Goal: Obtain resource: Download file/media

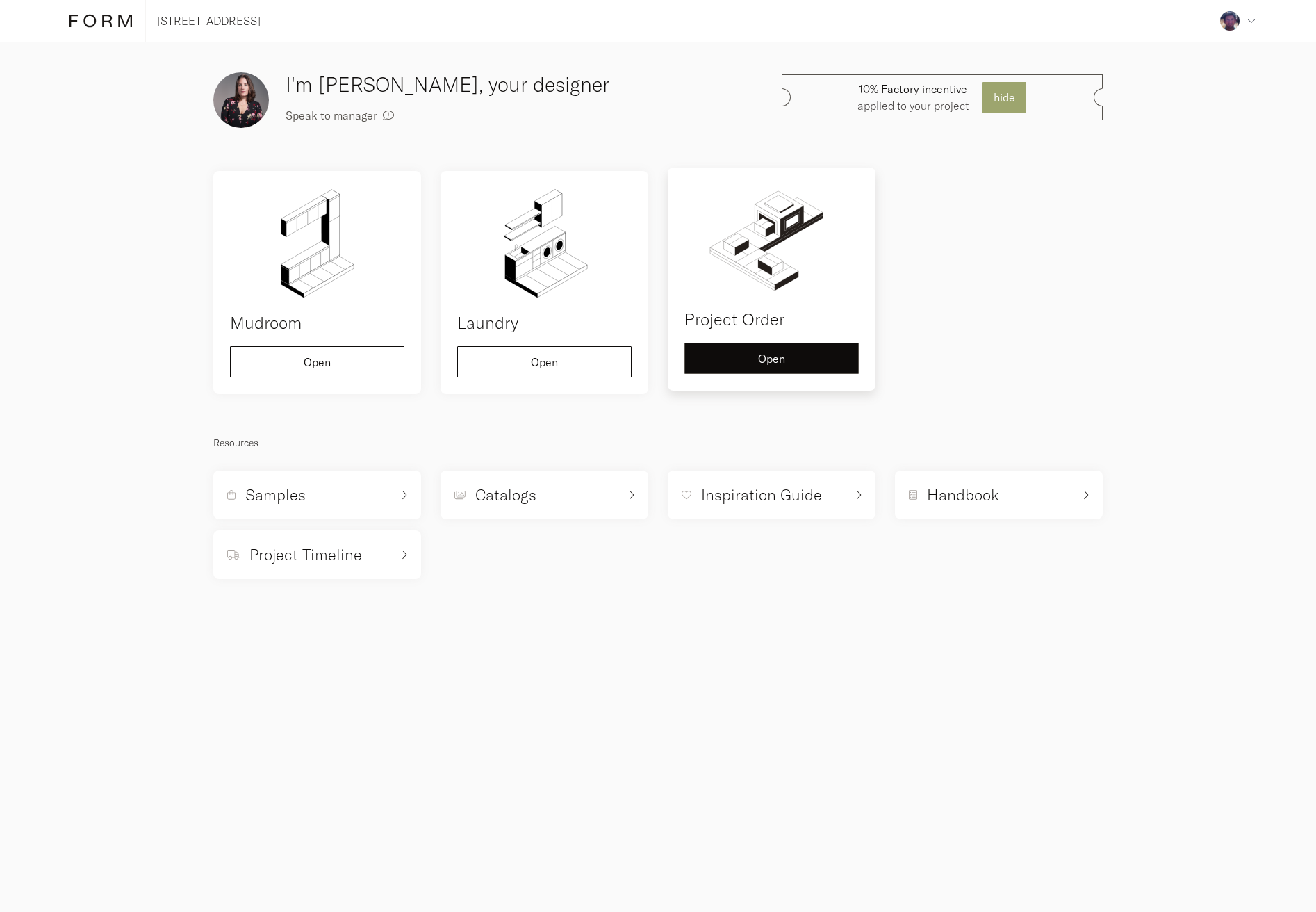
click at [817, 365] on button "Open" at bounding box center [771, 358] width 175 height 32
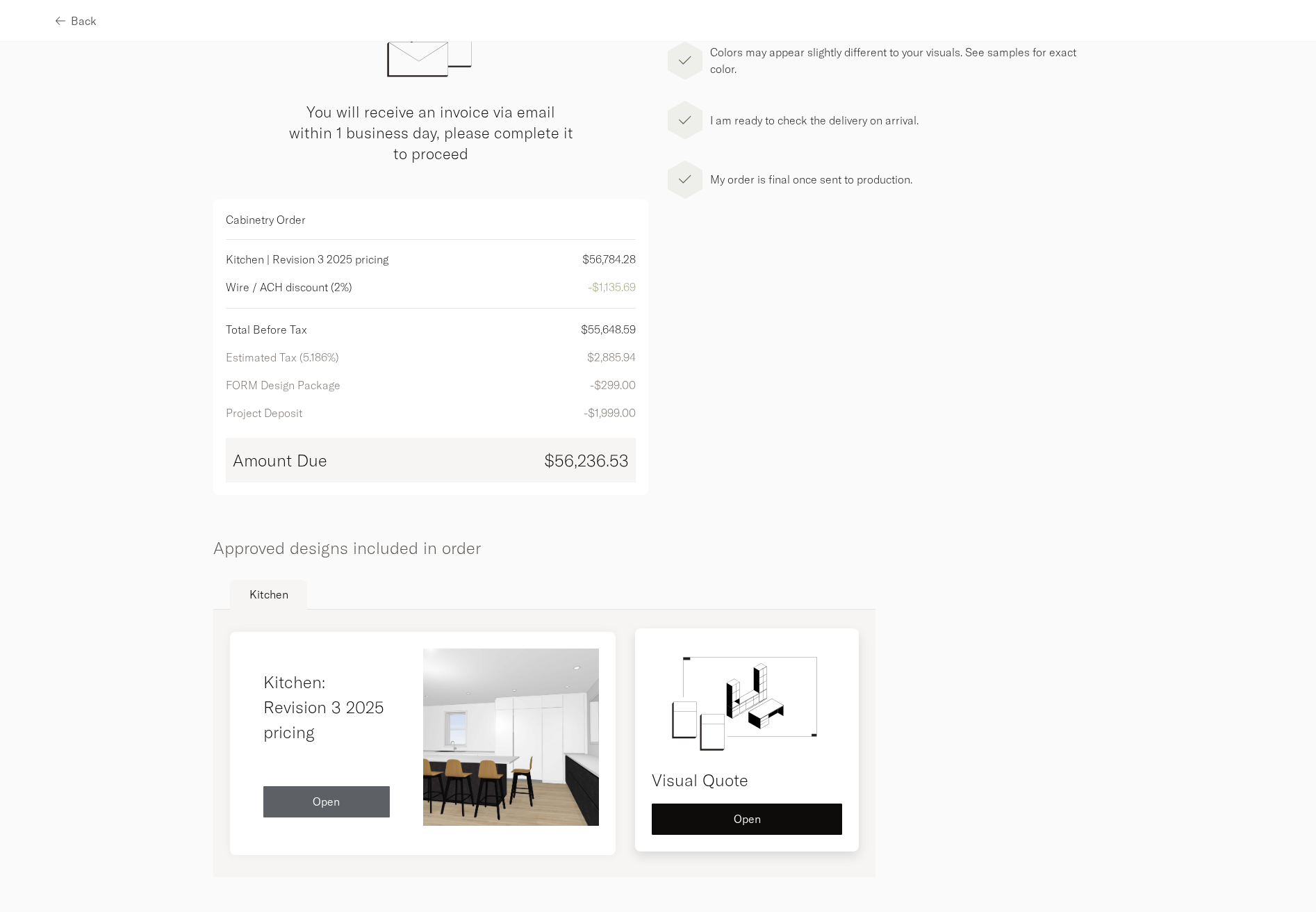
scroll to position [179, 0]
click at [740, 818] on span "Open" at bounding box center [747, 818] width 27 height 11
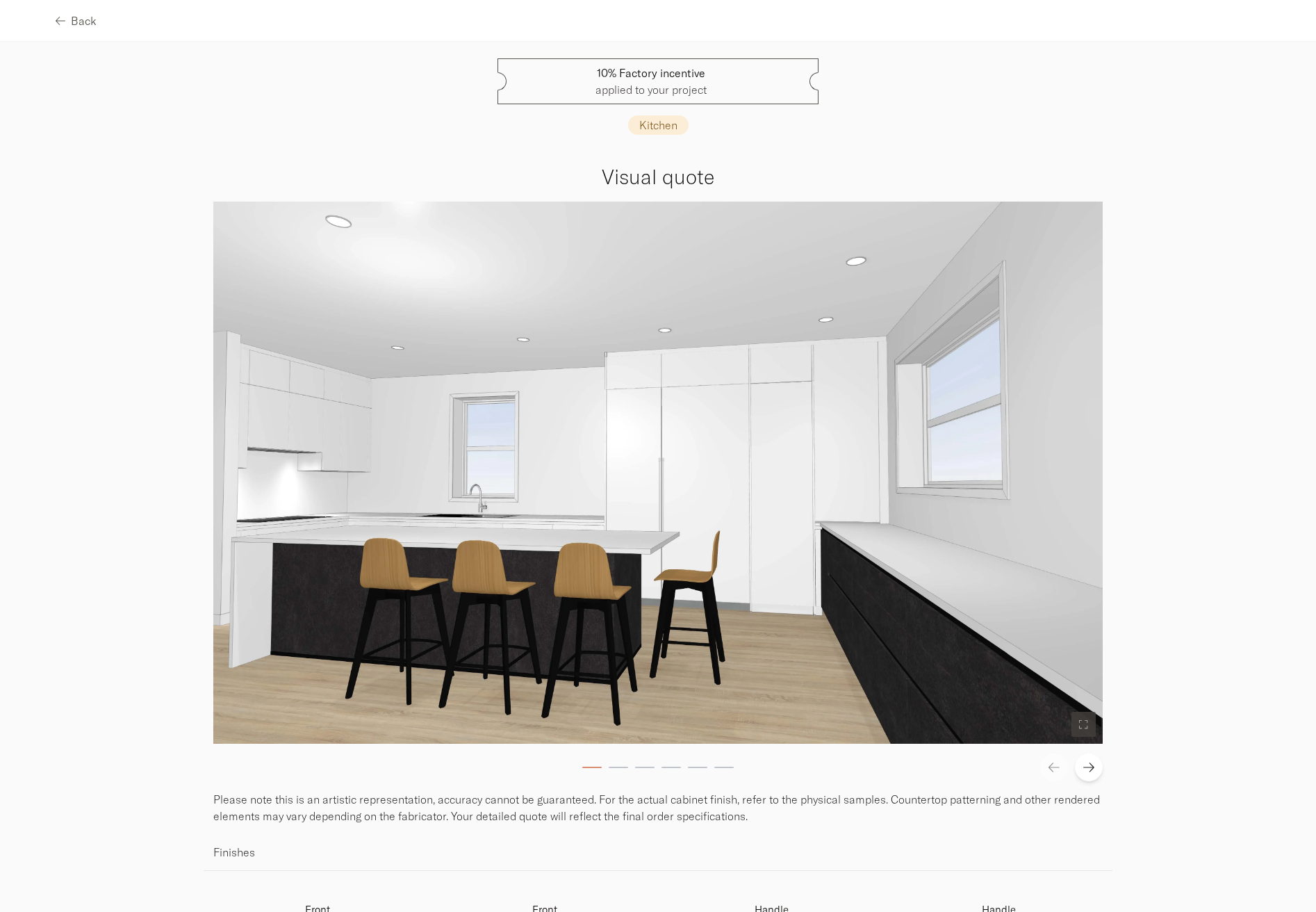
scroll to position [9, 0]
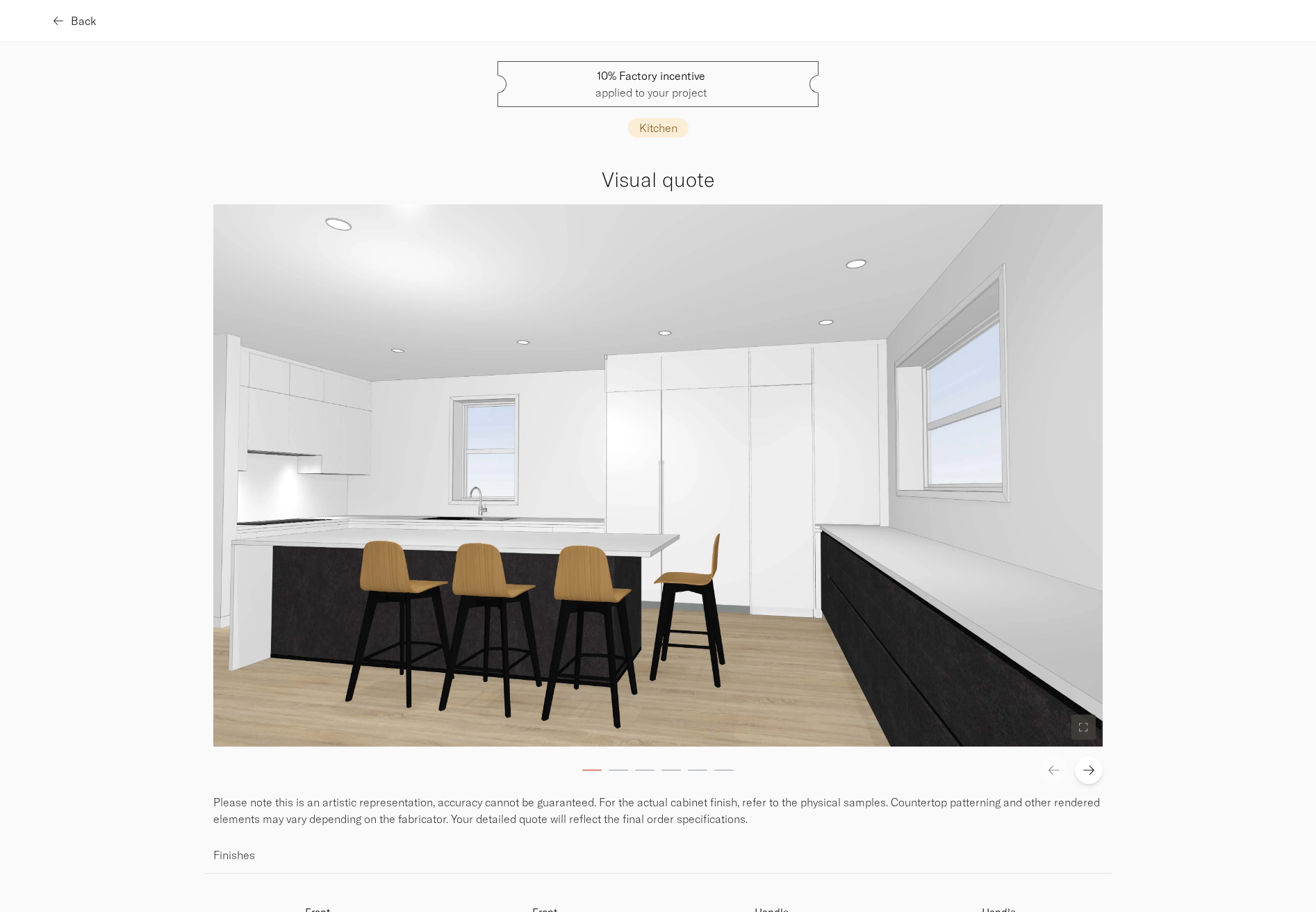
click at [81, 22] on span "Back" at bounding box center [83, 20] width 25 height 11
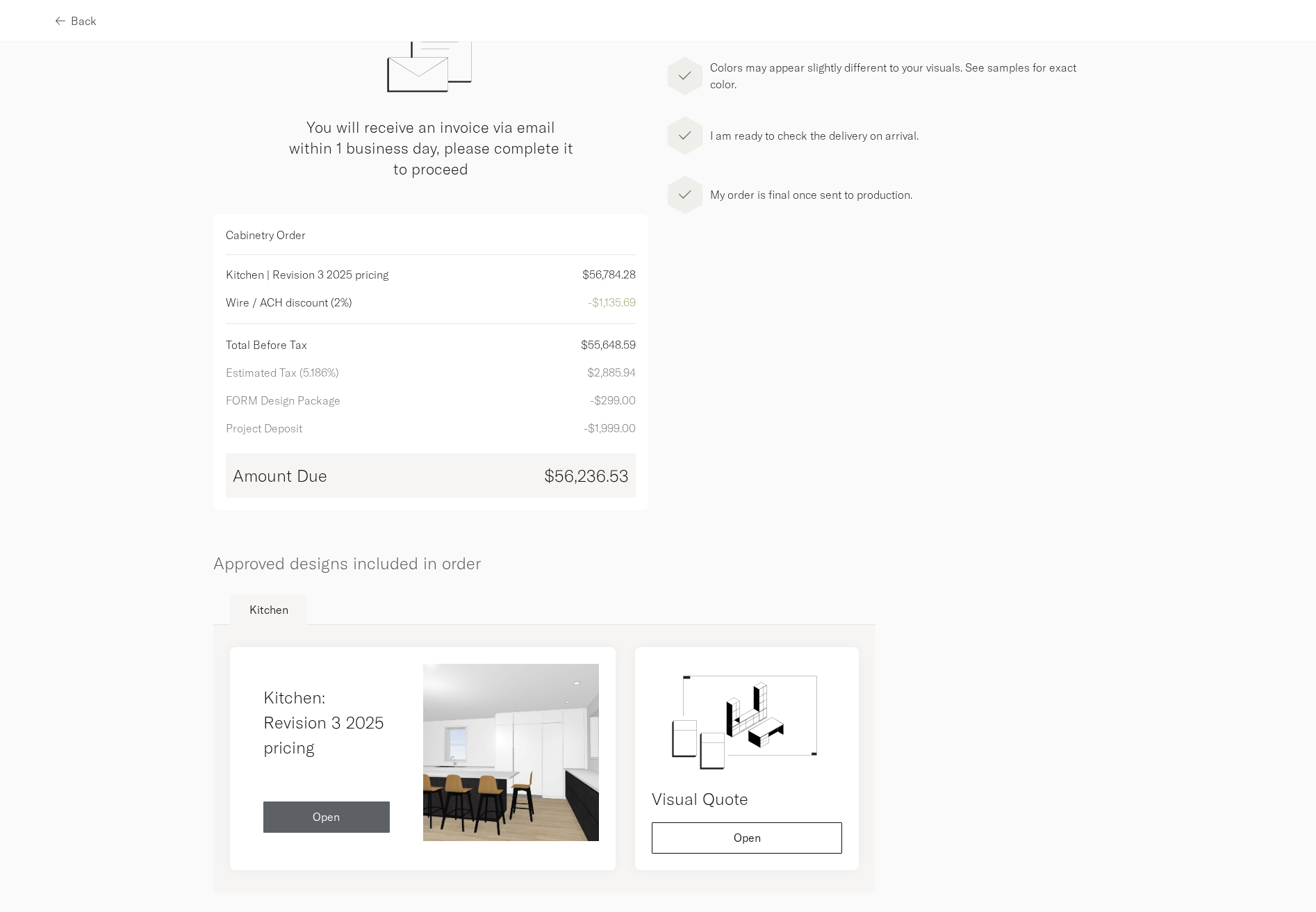
scroll to position [162, 0]
click at [279, 817] on div "Open" at bounding box center [326, 815] width 104 height 11
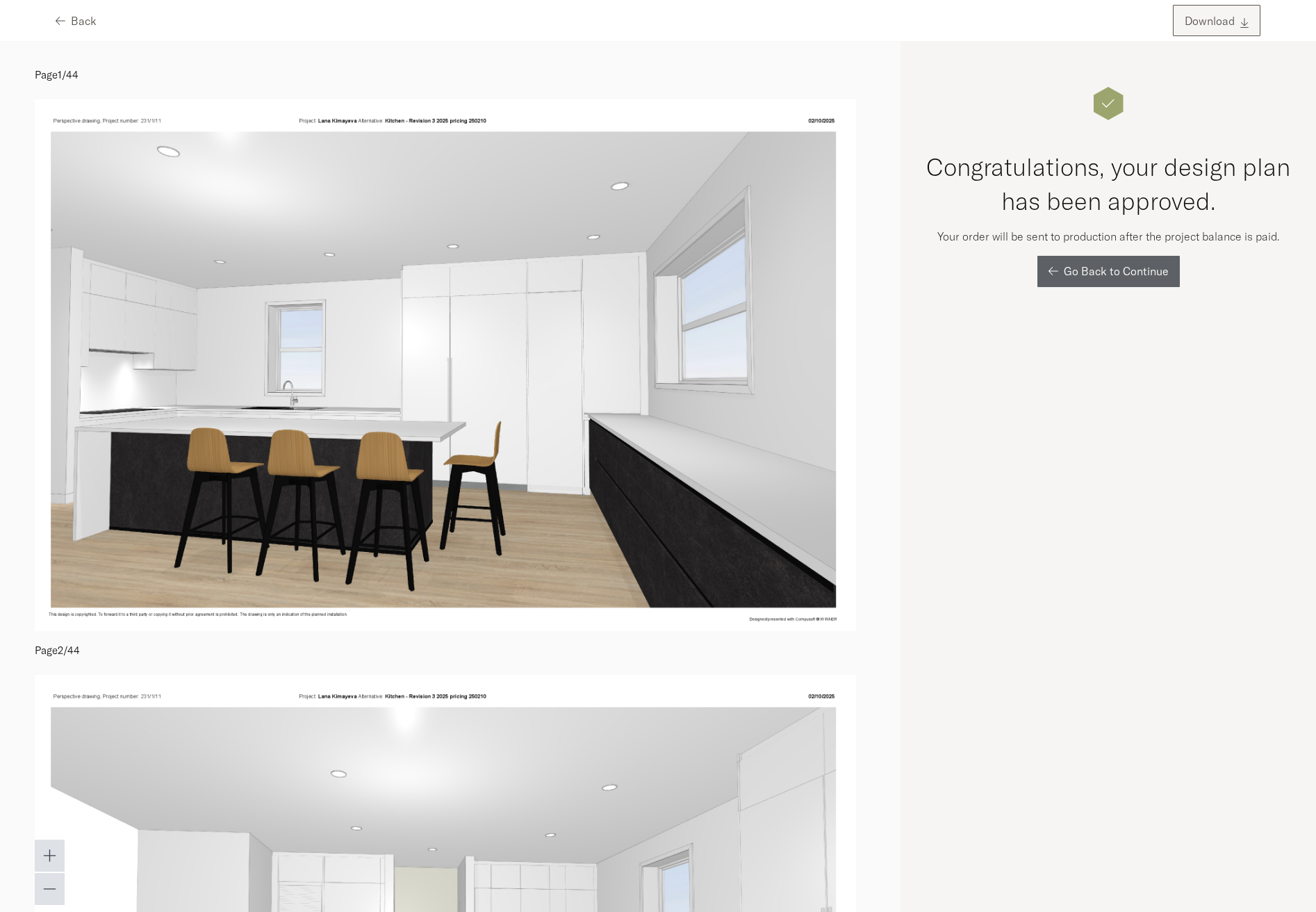
click at [1219, 22] on span "Download" at bounding box center [1209, 20] width 50 height 11
